Goal: Task Accomplishment & Management: Manage account settings

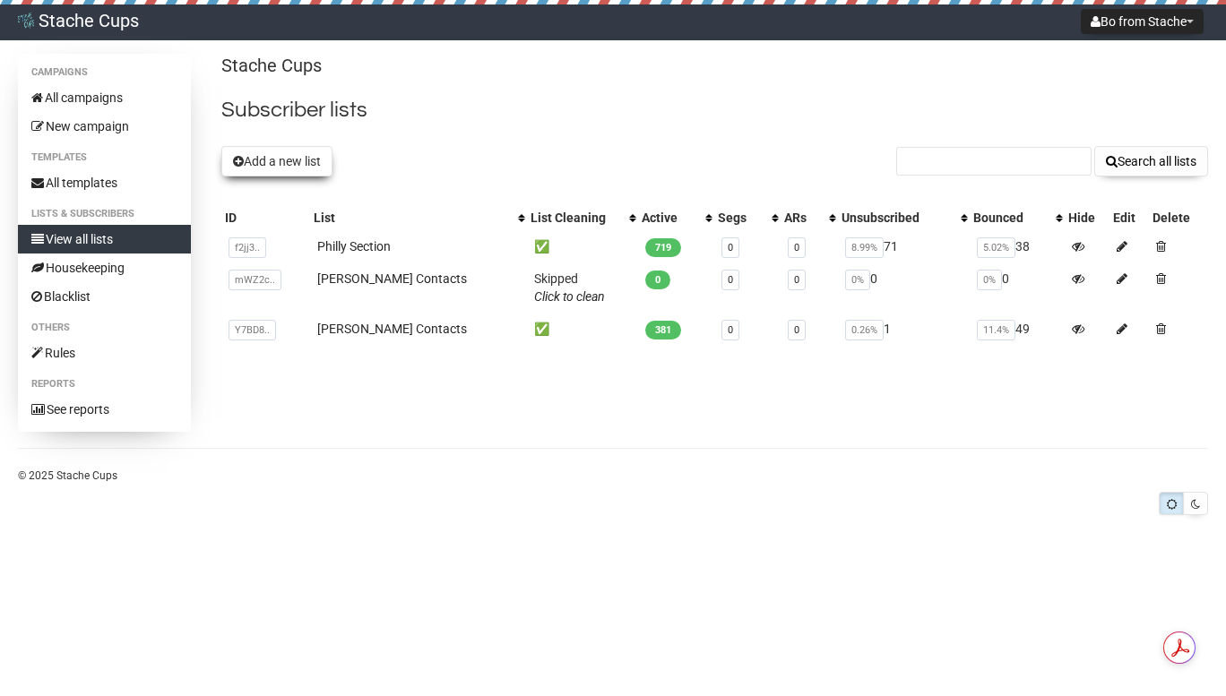
click at [264, 161] on button "Add a new list" at bounding box center [276, 161] width 111 height 30
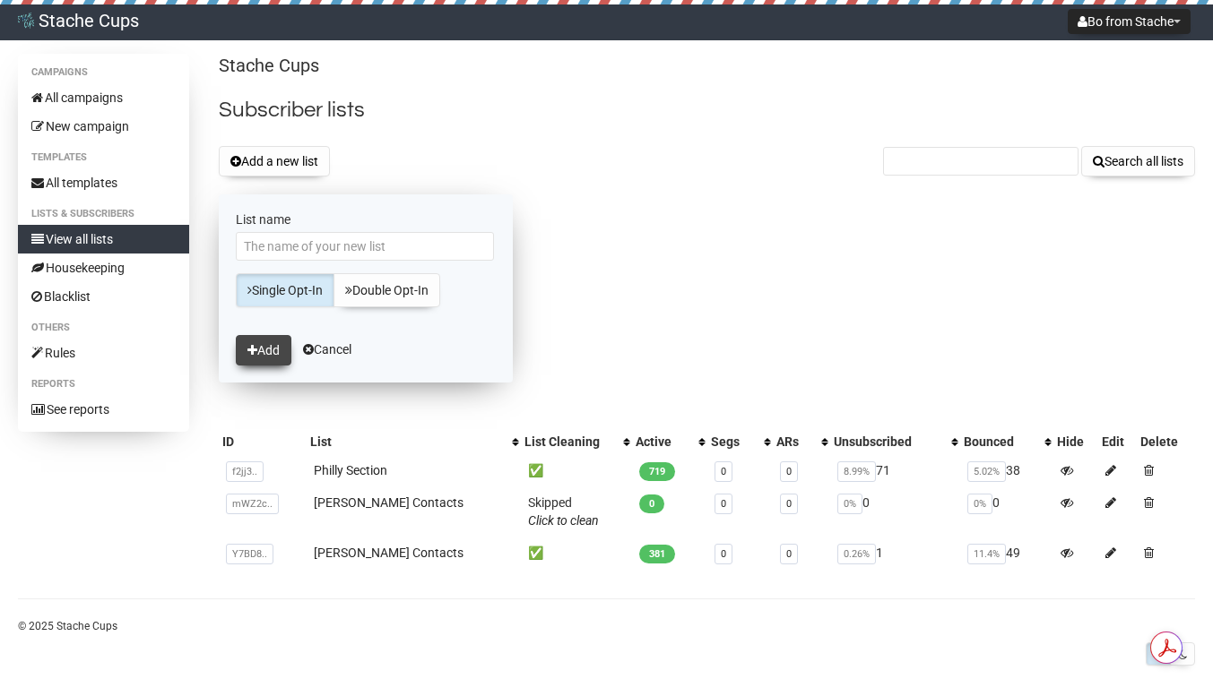
click at [260, 352] on button "Add" at bounding box center [264, 350] width 56 height 30
type input "[PERSON_NAME]"
click at [266, 351] on button "Add" at bounding box center [264, 350] width 56 height 30
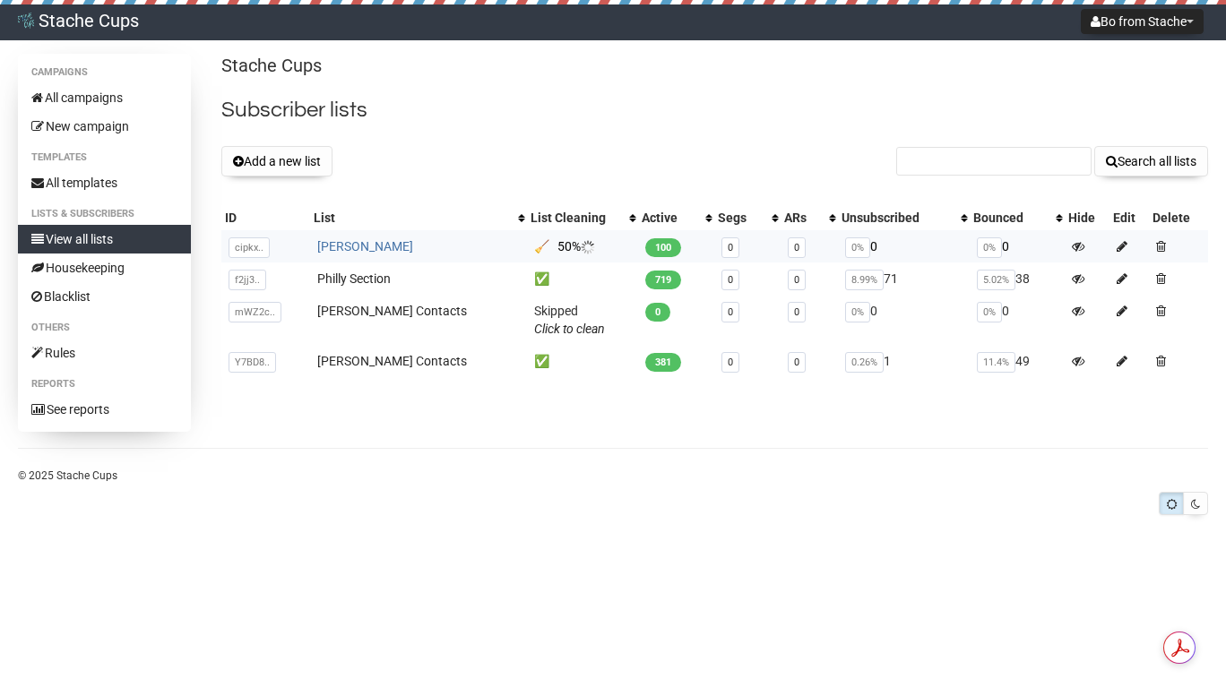
click at [334, 248] on link "[PERSON_NAME]" at bounding box center [365, 246] width 96 height 14
